Goal: Transaction & Acquisition: Purchase product/service

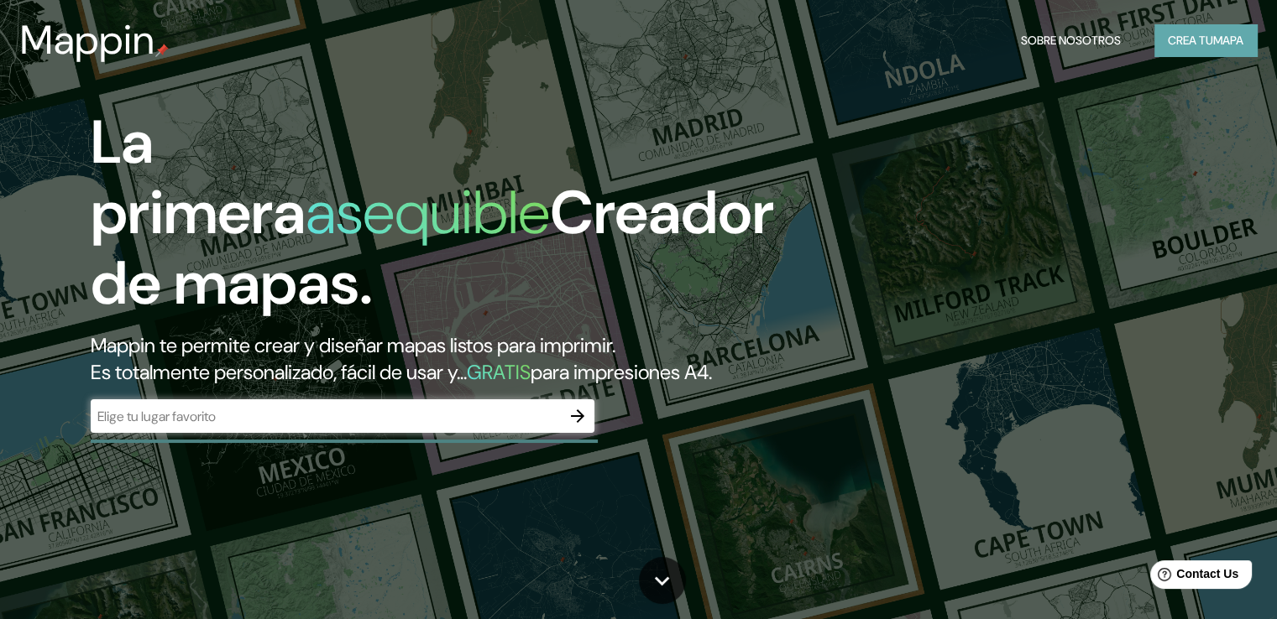
click at [1177, 36] on font "Crea tu" at bounding box center [1190, 40] width 45 height 15
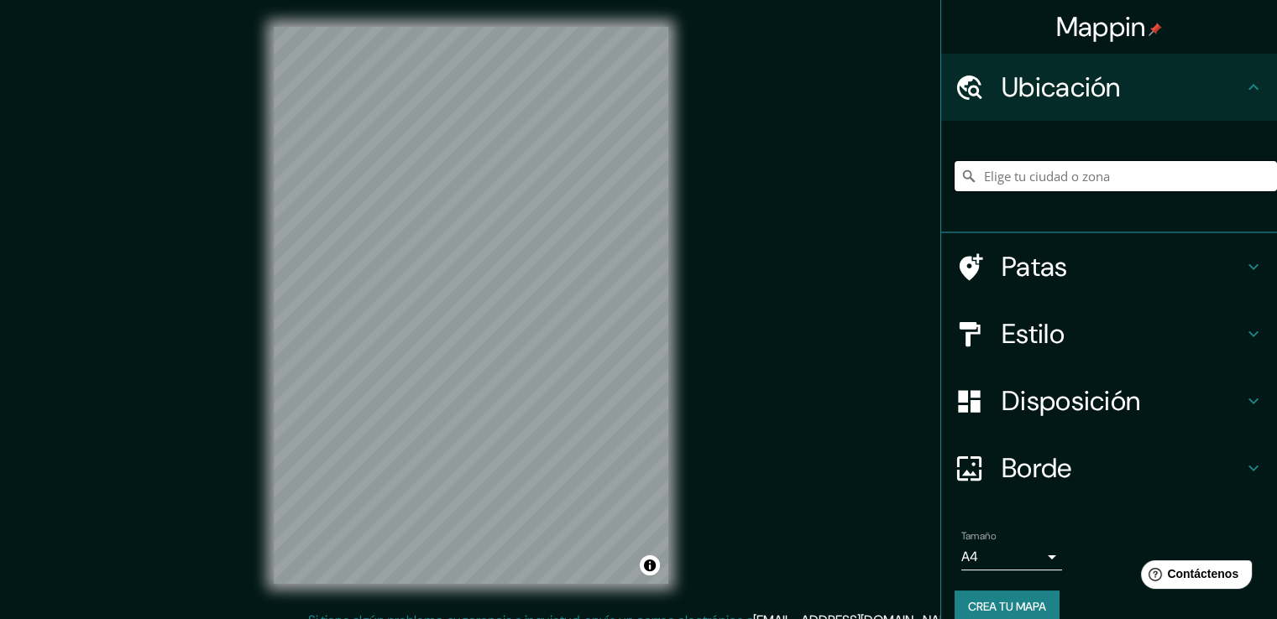
click at [1063, 174] on input "Elige tu ciudad o zona" at bounding box center [1115, 176] width 322 height 30
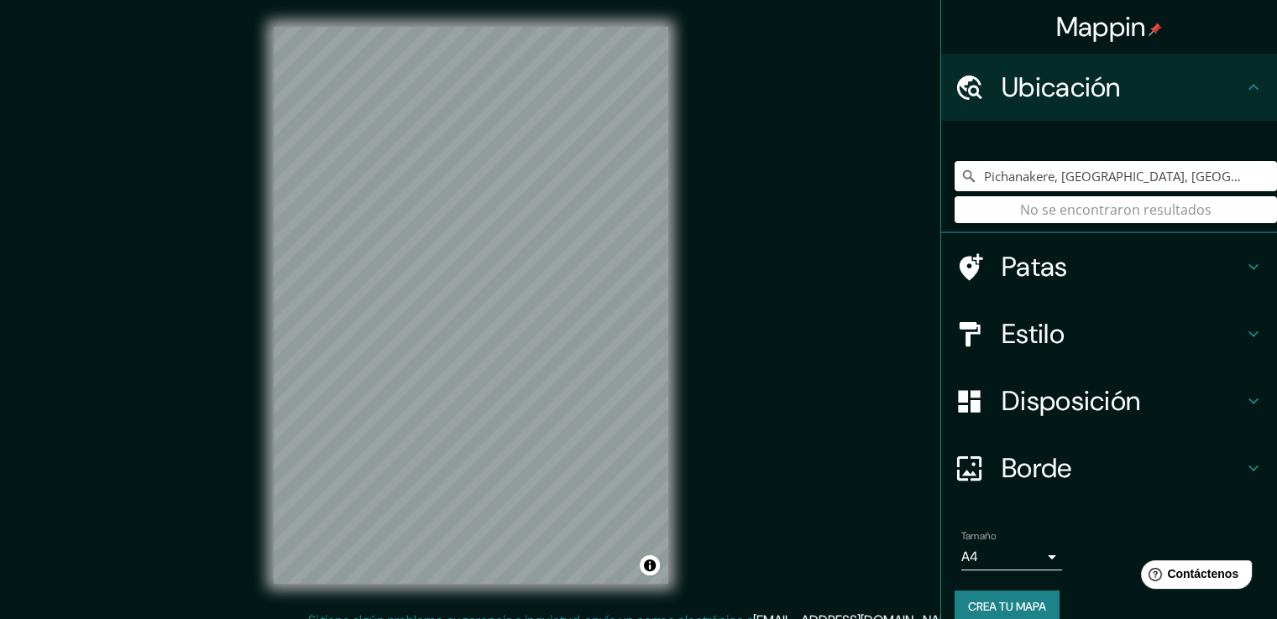
click at [1063, 174] on input "Pichanakere, [GEOGRAPHIC_DATA], [GEOGRAPHIC_DATA], [GEOGRAPHIC_DATA], [GEOGRAPH…" at bounding box center [1115, 176] width 322 height 30
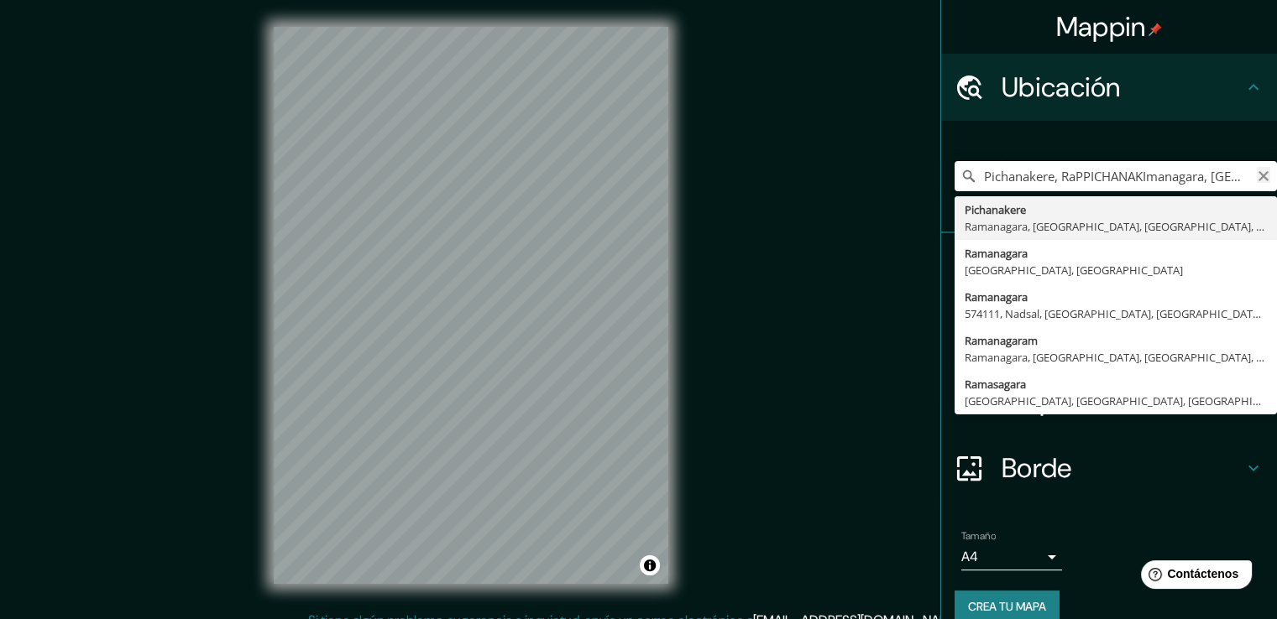
type input "Pichanakere, RaPPICHANAKImanagara, [GEOGRAPHIC_DATA], [GEOGRAPHIC_DATA], [GEOGR…"
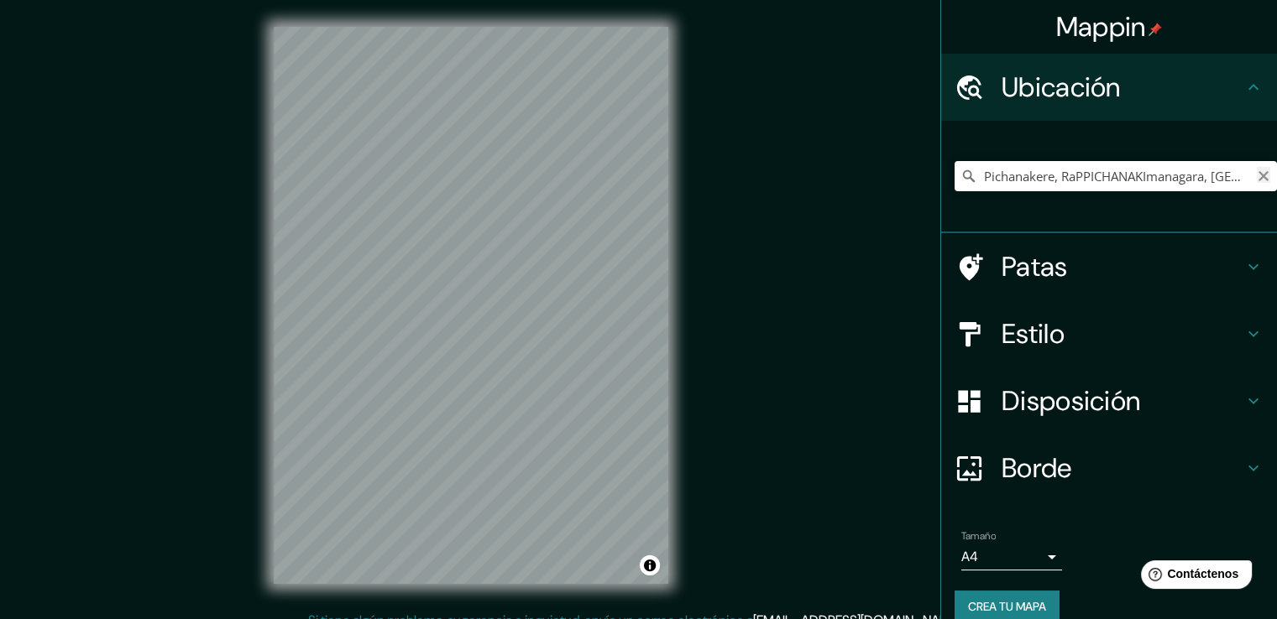
click at [1258, 179] on icon "Claro" at bounding box center [1263, 176] width 10 height 10
click at [1183, 182] on input "Elige tu ciudad o zona" at bounding box center [1115, 176] width 322 height 30
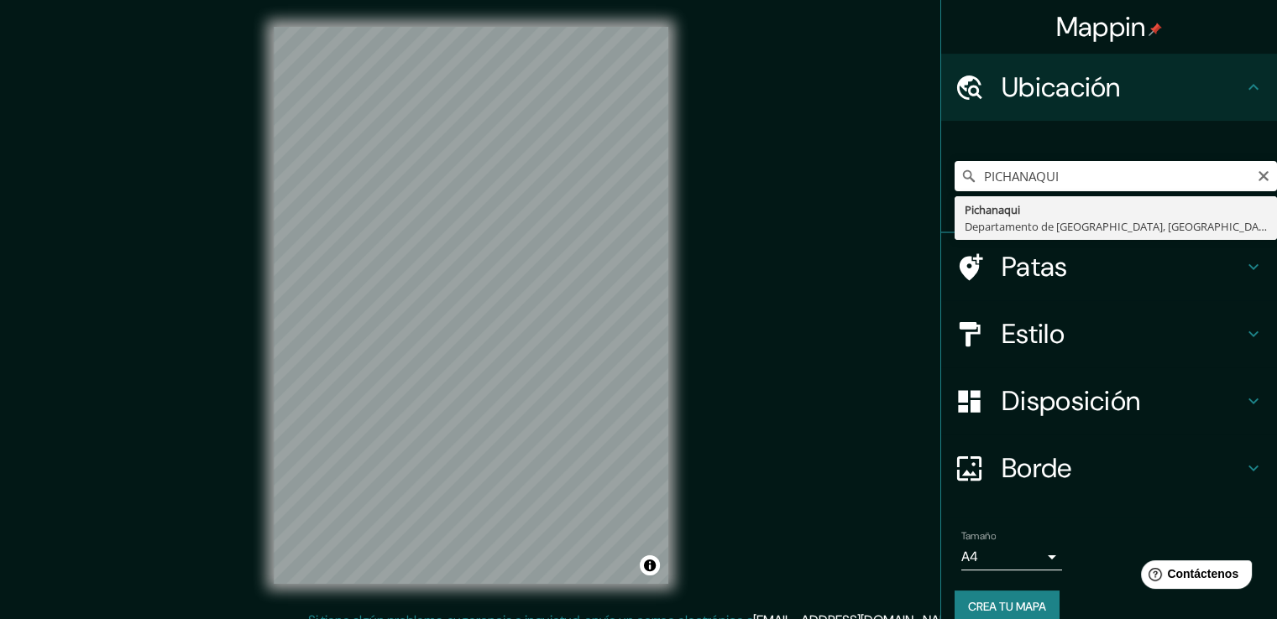
type input "Pichanaqui, Departamento de [GEOGRAPHIC_DATA], [GEOGRAPHIC_DATA]"
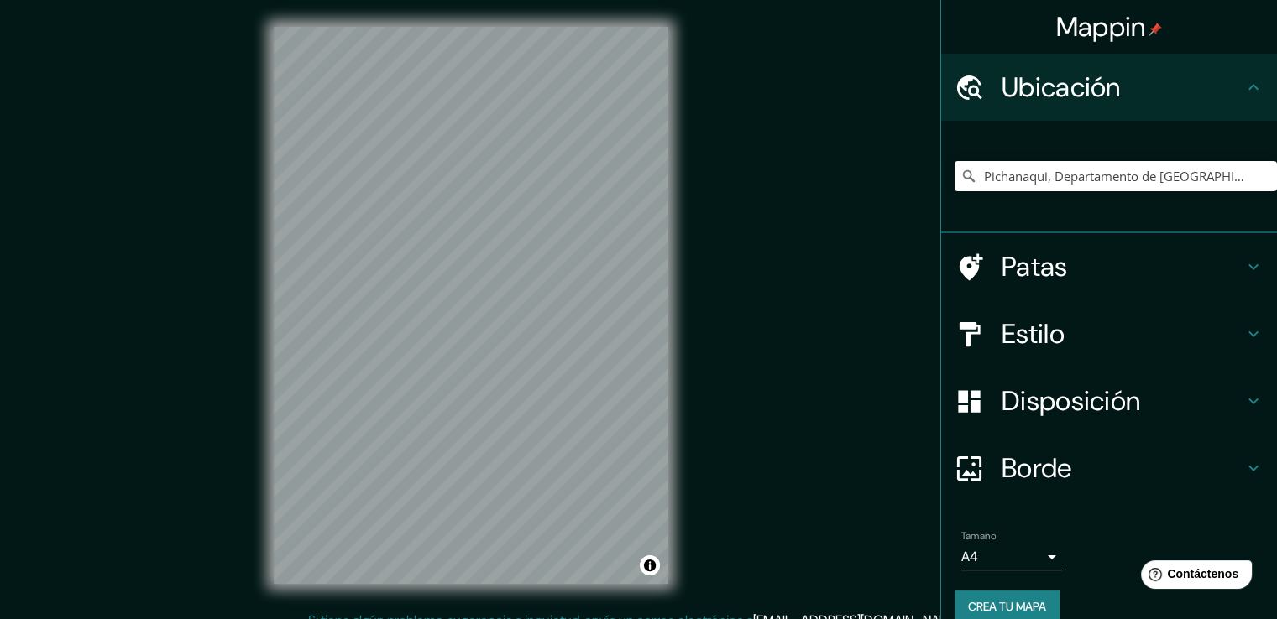
click at [1066, 330] on h4 "Estilo" at bounding box center [1122, 334] width 242 height 34
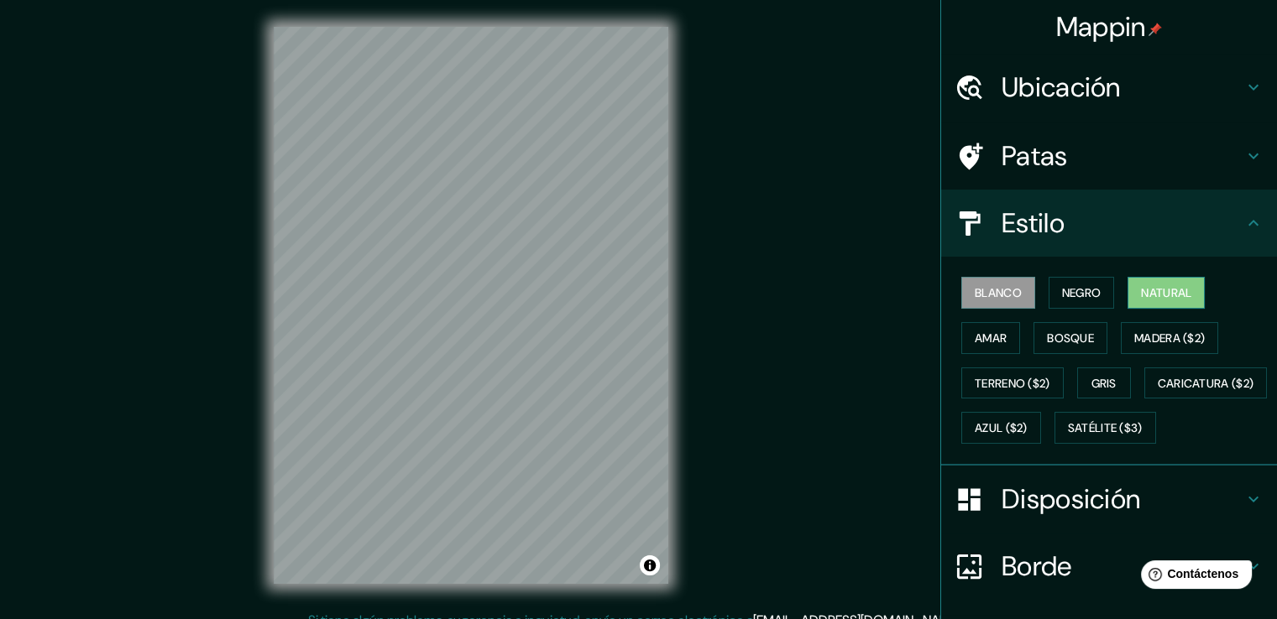
click at [1183, 290] on font "Natural" at bounding box center [1166, 292] width 50 height 15
